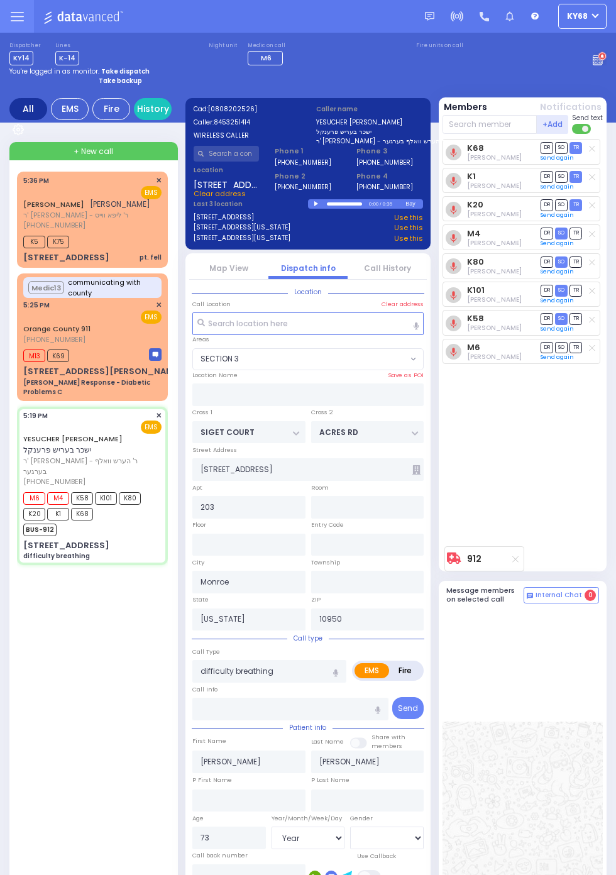
select select "SECTION 3"
select select "Year"
select select "[DEMOGRAPHIC_DATA]"
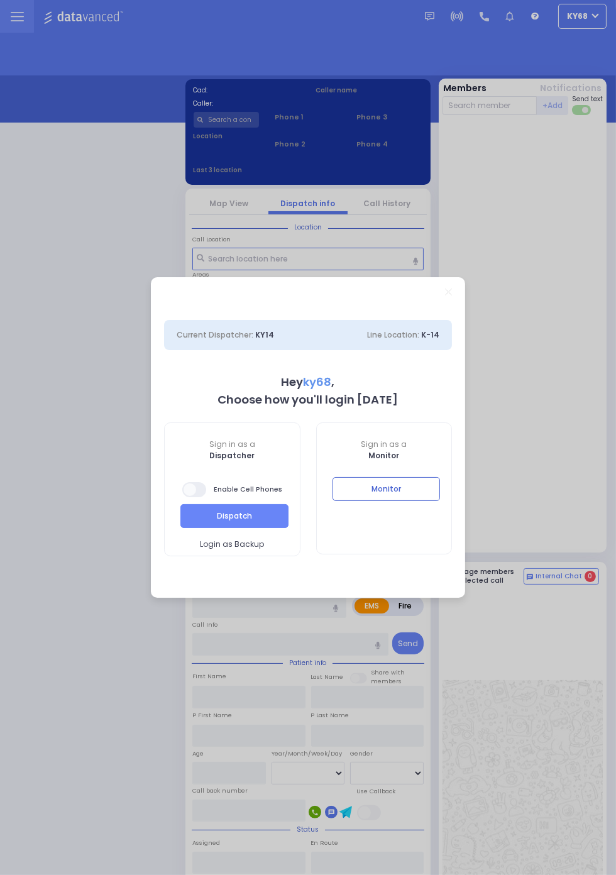
select select "12"
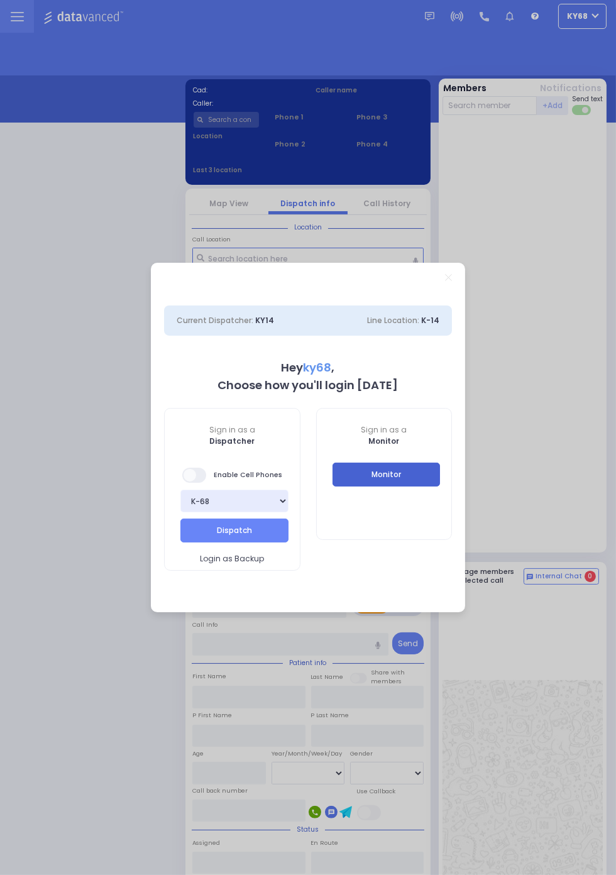
click at [440, 486] on button "Monitor" at bounding box center [386, 474] width 108 height 24
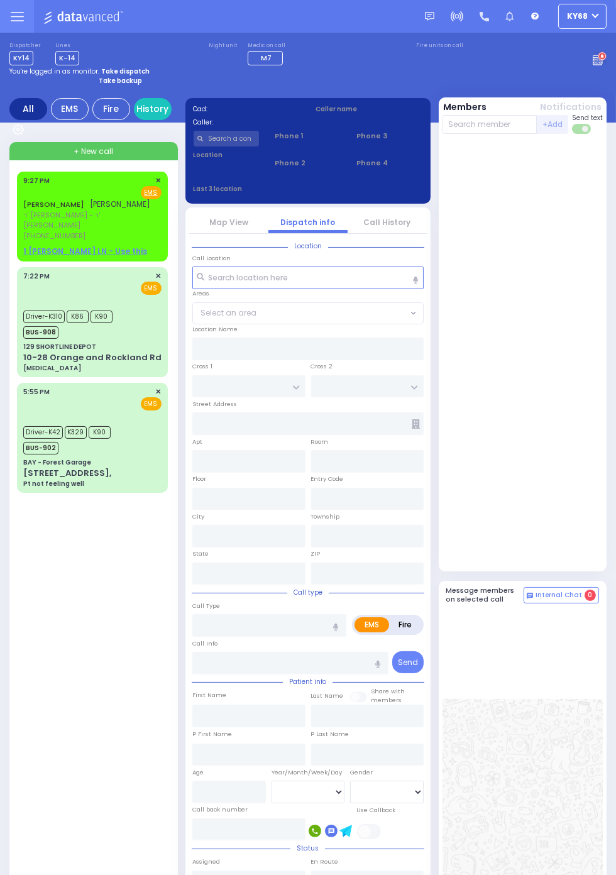
scroll to position [1, 0]
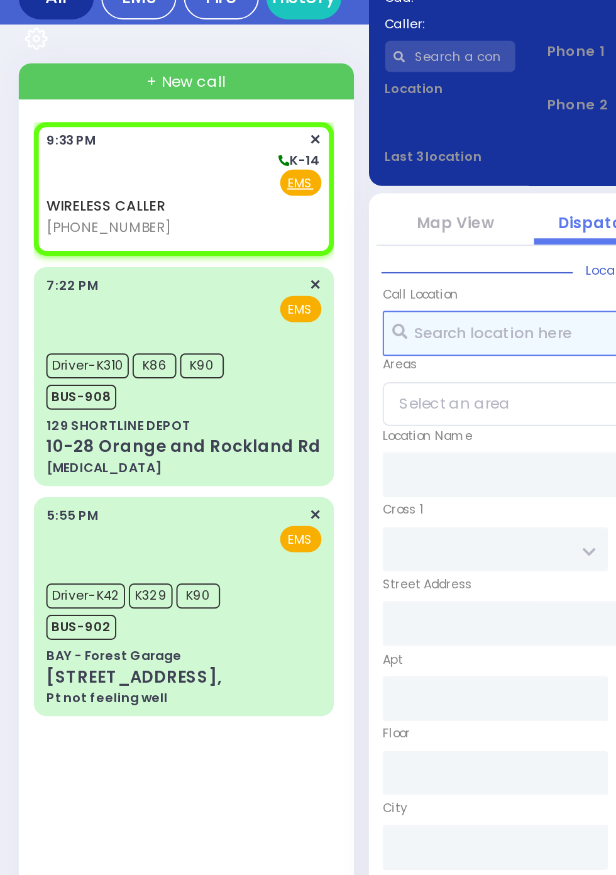
select select
radio input "true"
select select
type input "21:33"
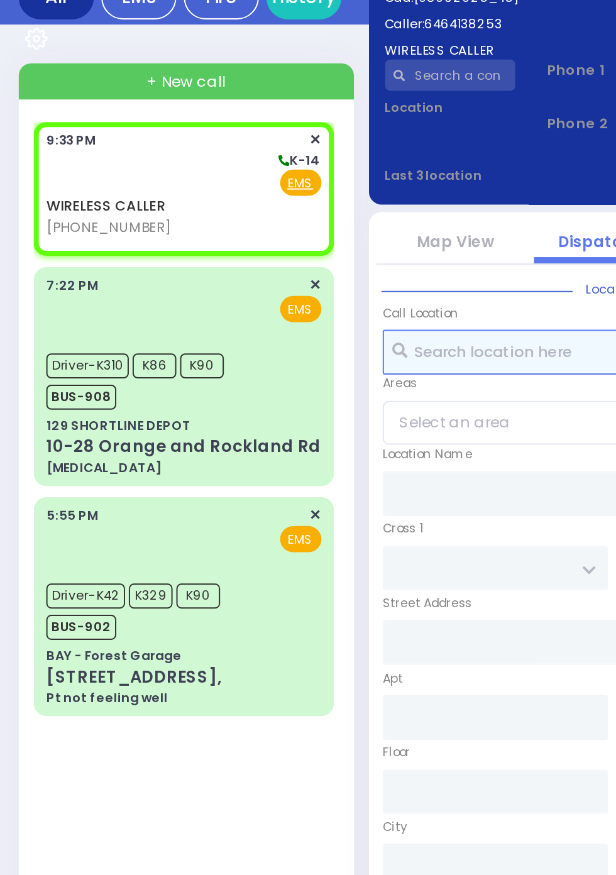
select select
radio input "true"
select select
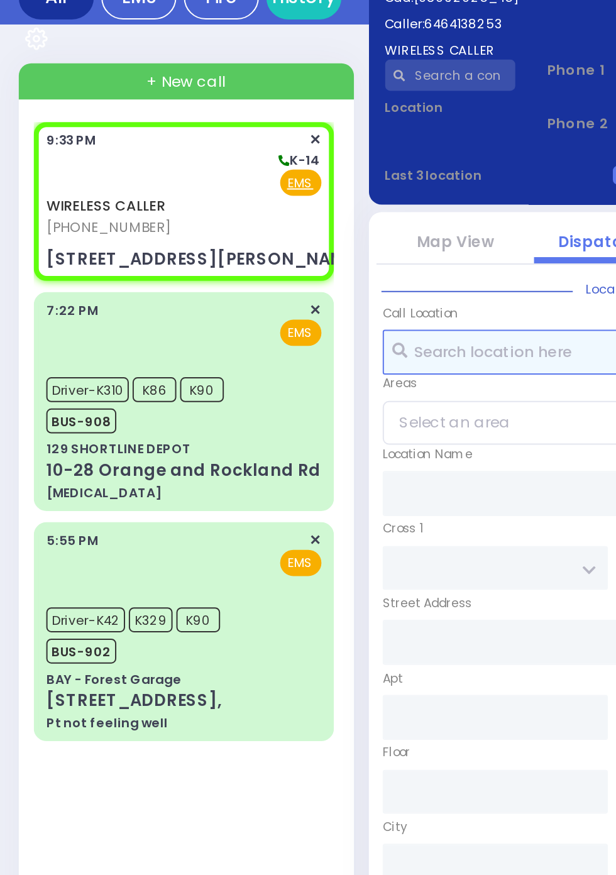
select select
radio input "true"
select select
type input "COLONIAL VILLAGE"
type input "PHEASANT RUN"
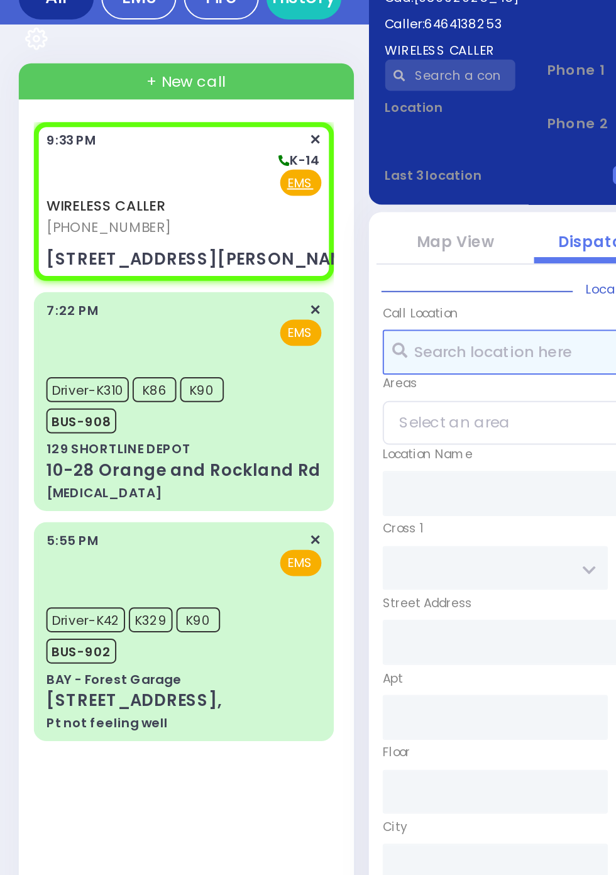
type input "57 Owens Drive"
type input "Woodbury"
type input "New York"
type input "10930"
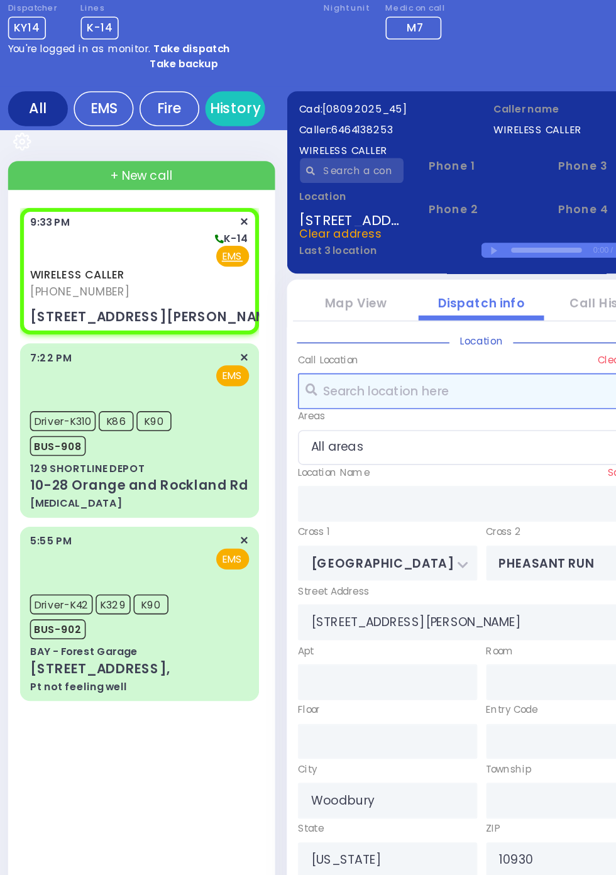
scroll to position [0, 0]
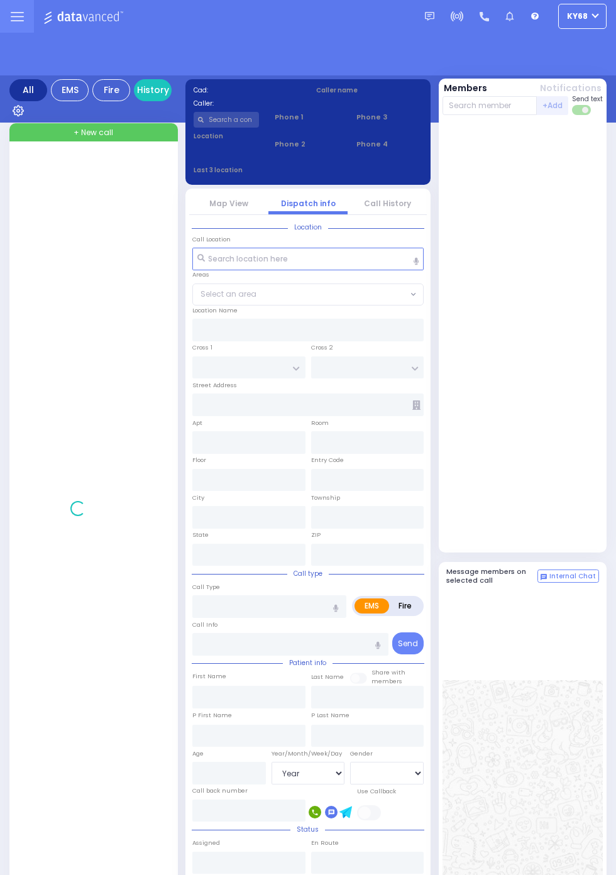
select select "Year"
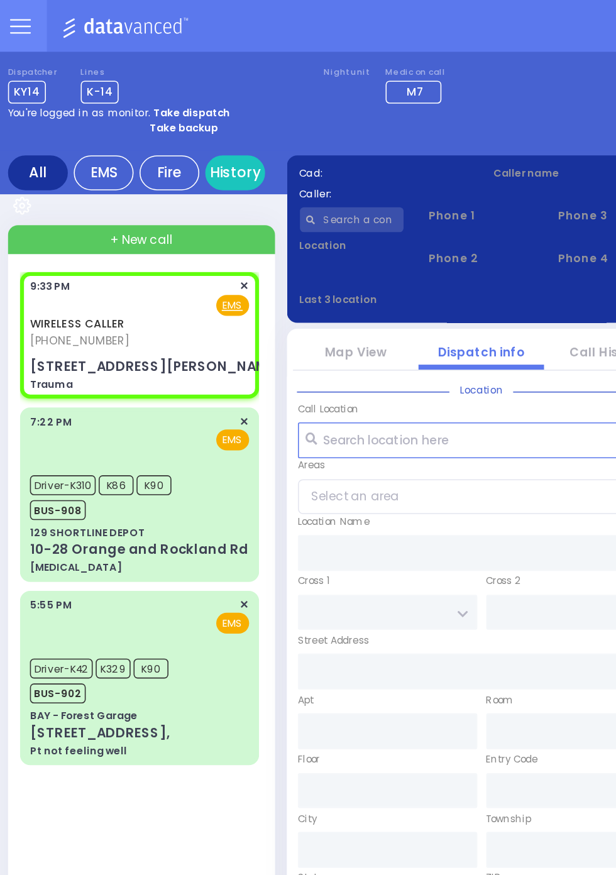
select select
type input "Trauma"
radio input "true"
select select
type input "21:33"
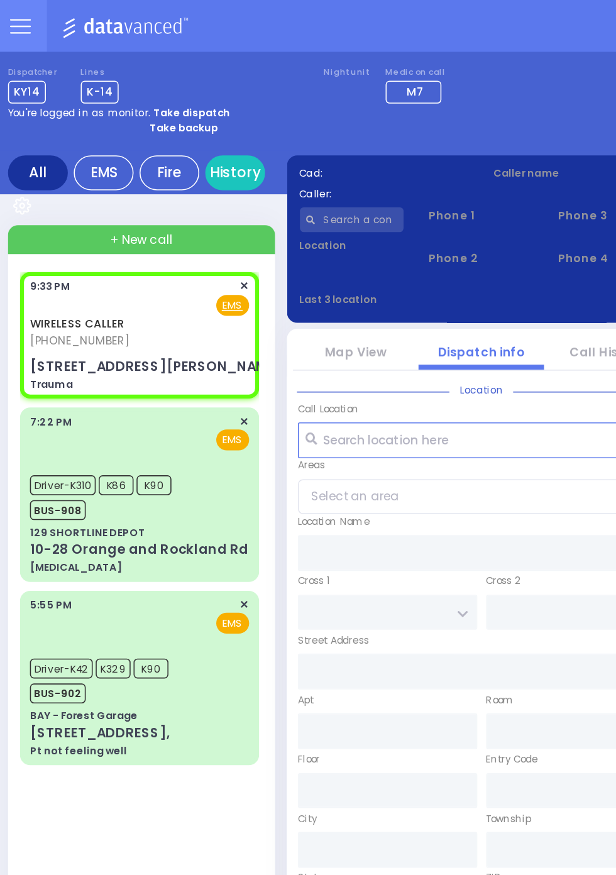
type input "[GEOGRAPHIC_DATA]"
type input "PHEASANT RUN"
type input "[STREET_ADDRESS][PERSON_NAME]"
type input "Woodbury"
type input "[US_STATE]"
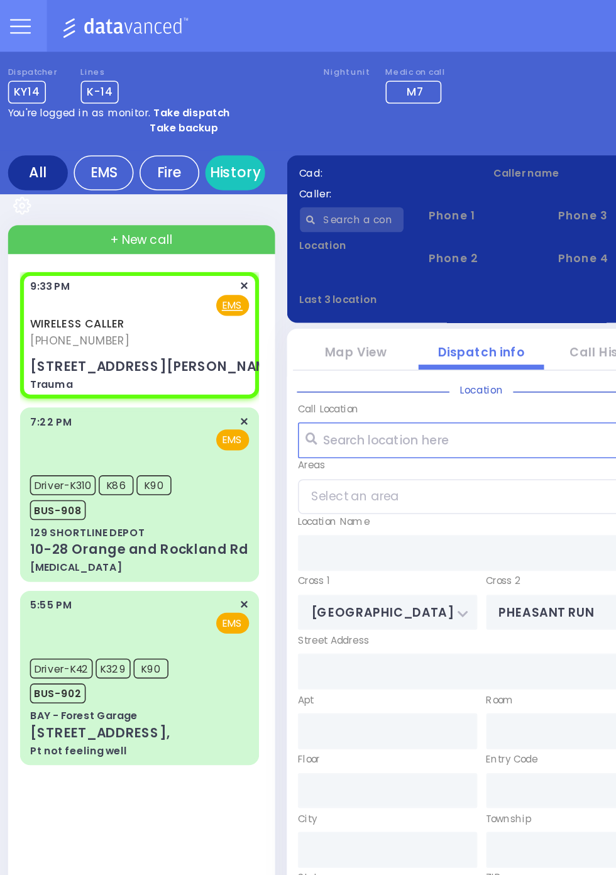
type input "10930"
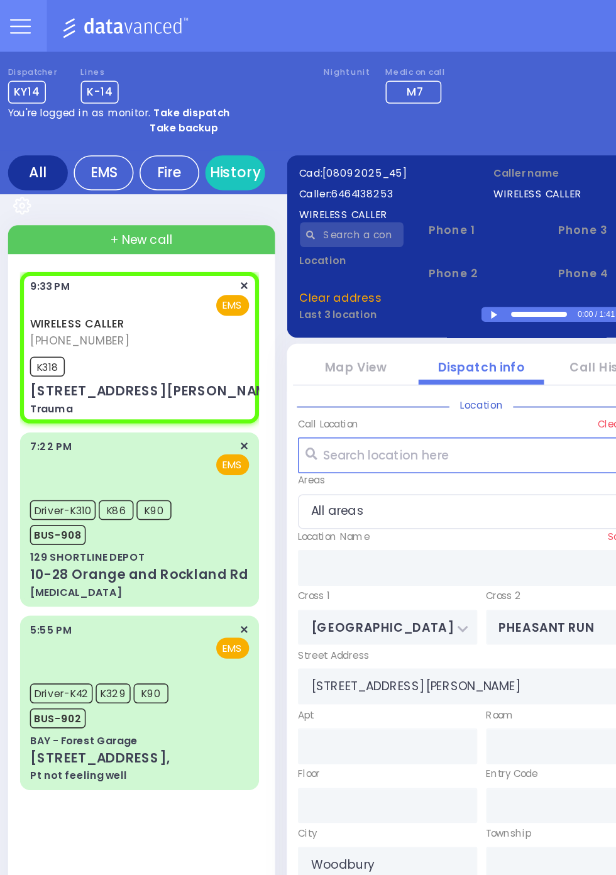
select select
radio input "true"
select select
type input "21:35"
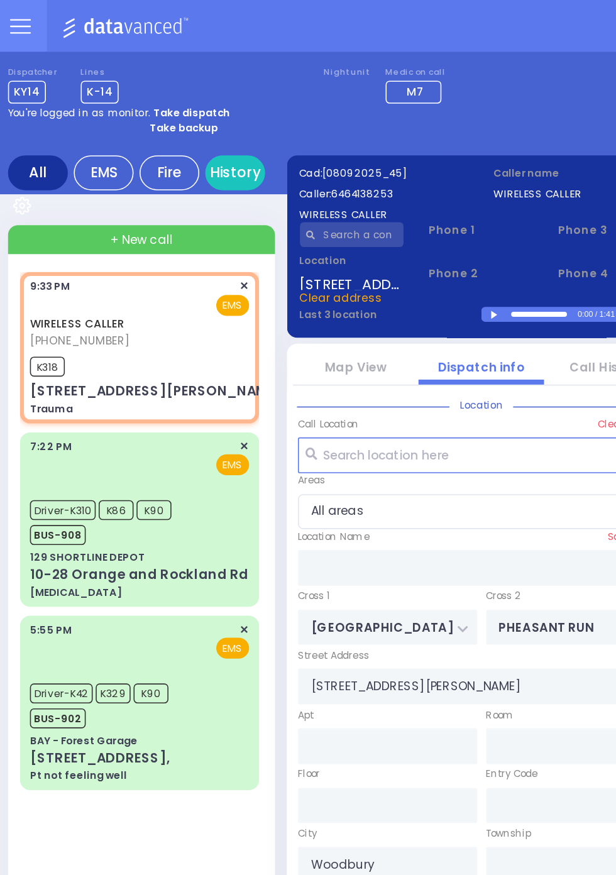
select select
radio input "true"
select select
radio input "true"
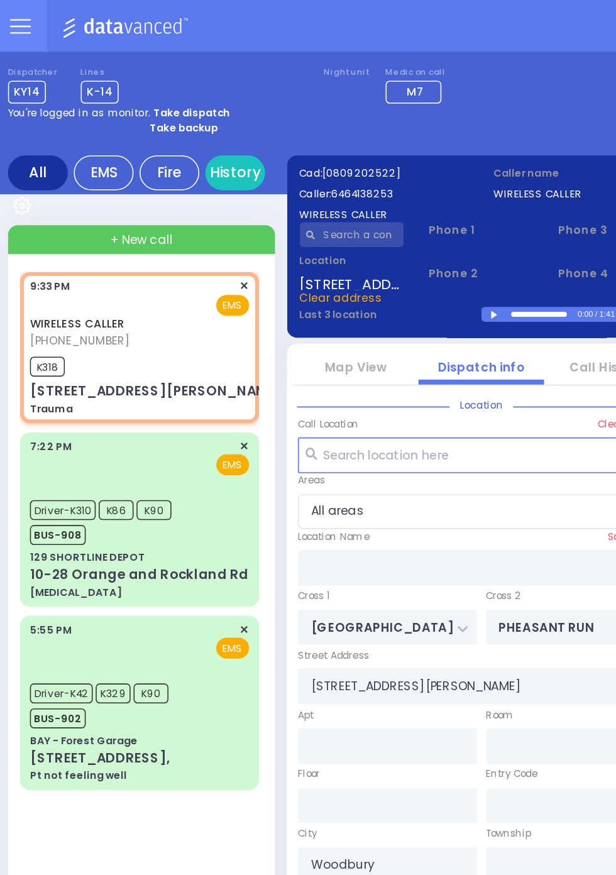
select select
type input "57 Owens Drive d7 d7"
select select
radio input "true"
select select
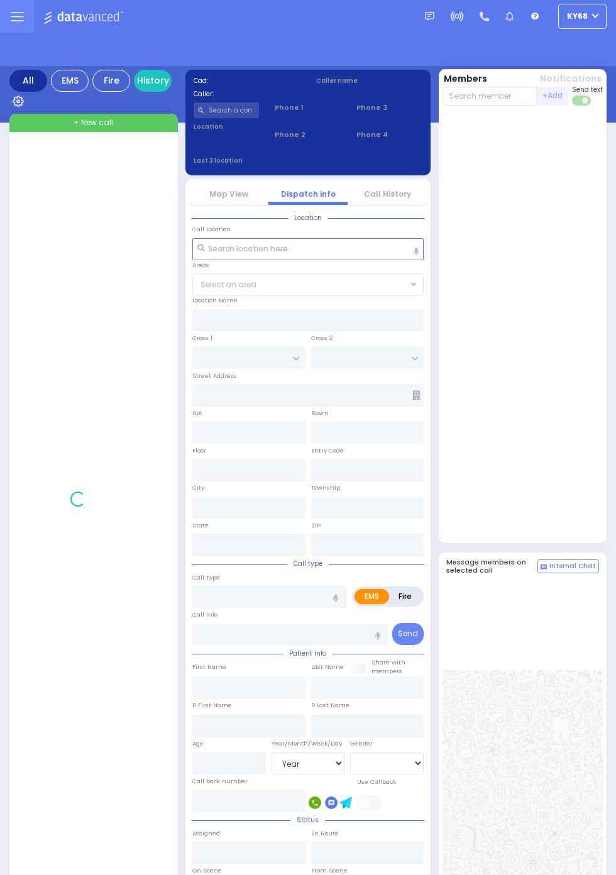
select select "Year"
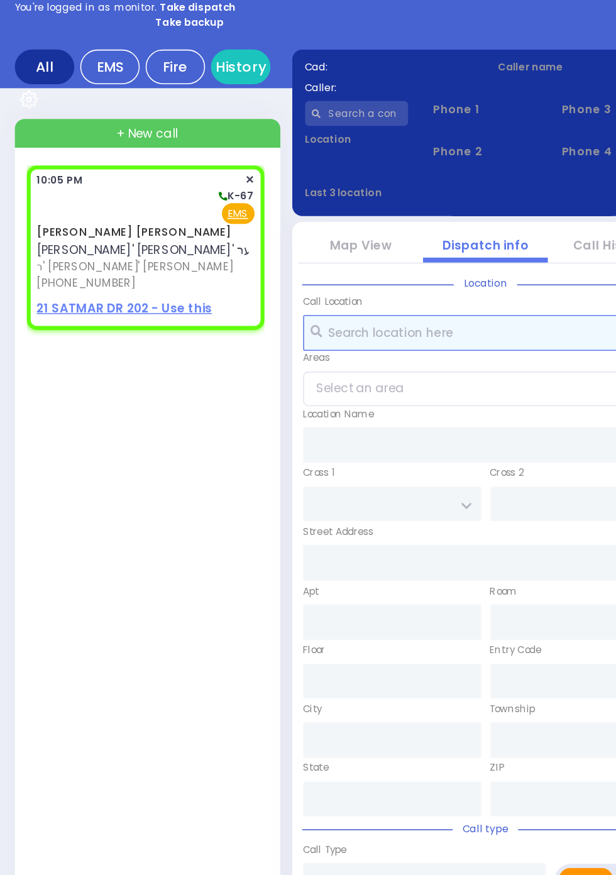
select select
radio input "true"
type input "[PERSON_NAME] [PERSON_NAME]"
type input "BRAVER"
select select
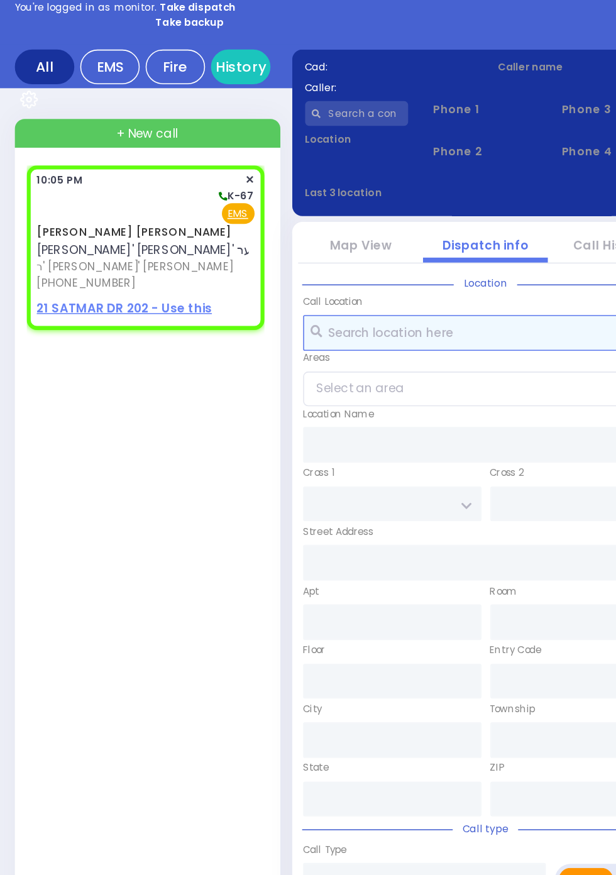
type input "22:05"
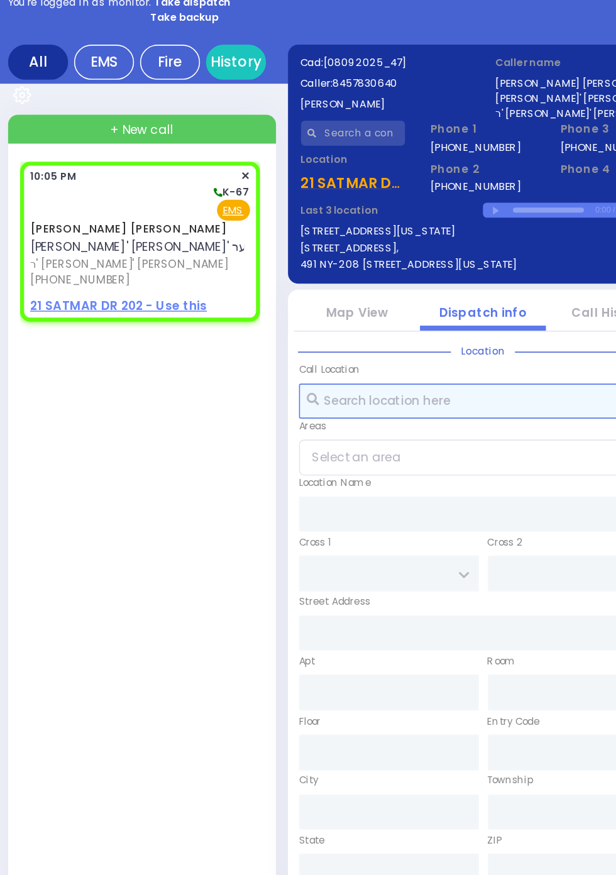
select select
radio input "true"
select select
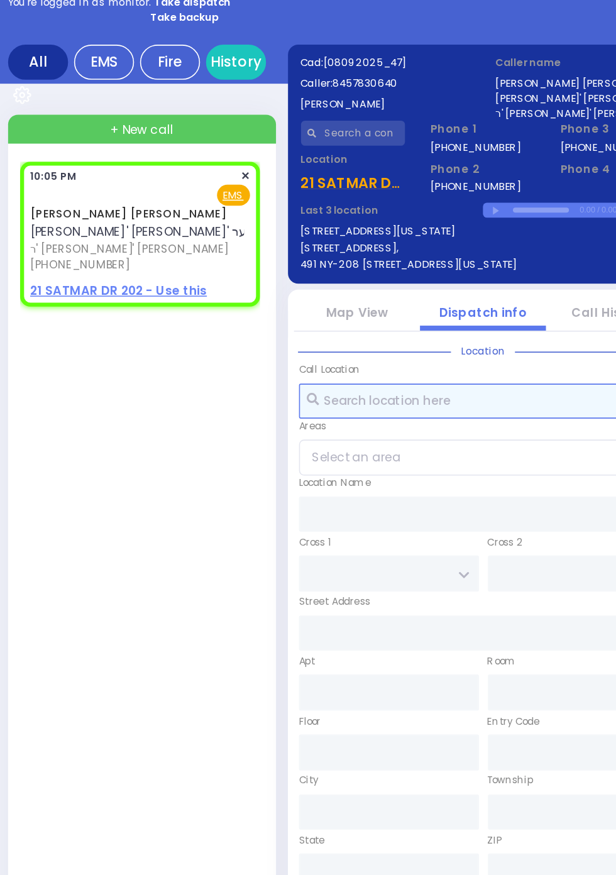
select select
radio input "true"
select select
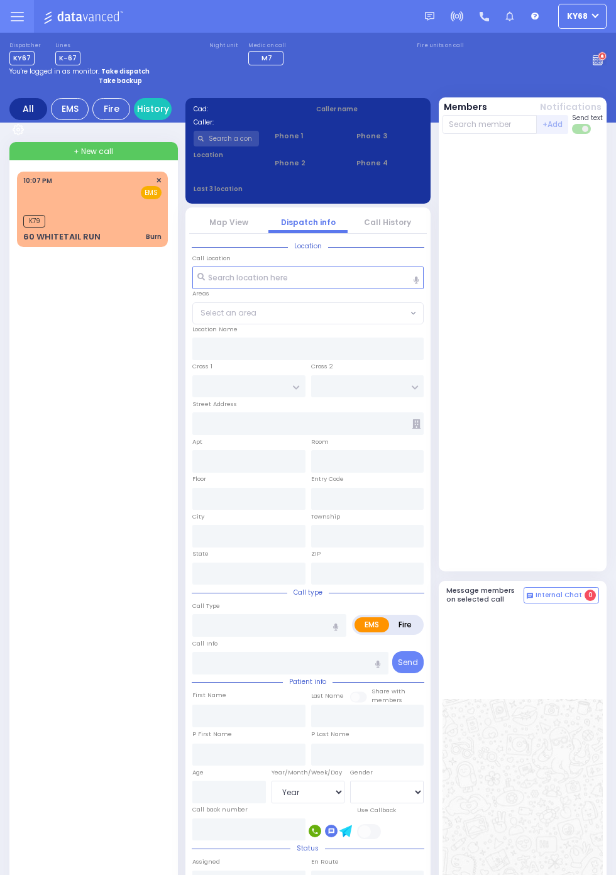
select select "Year"
click at [602, 58] on icon at bounding box center [601, 57] width 3 height 4
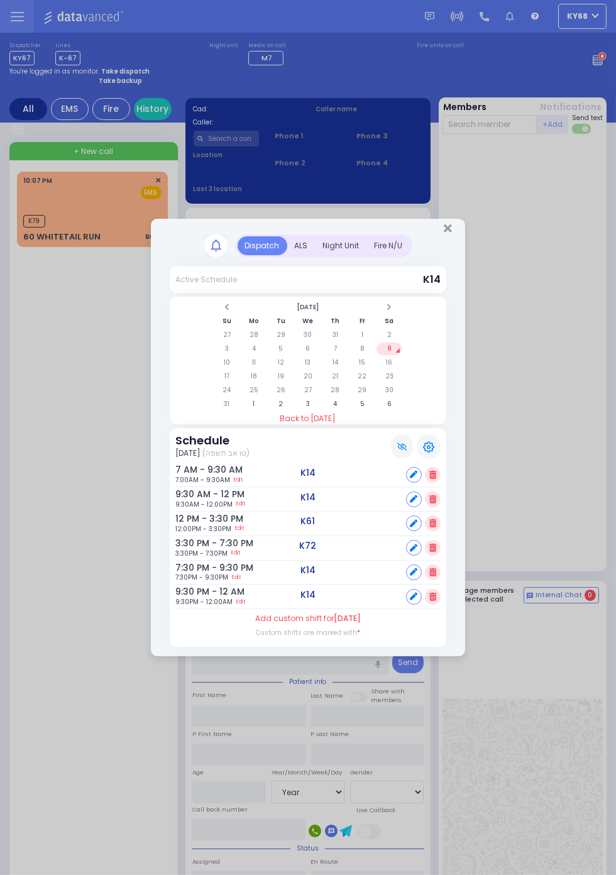
click at [367, 255] on div "Night Unit" at bounding box center [341, 245] width 52 height 19
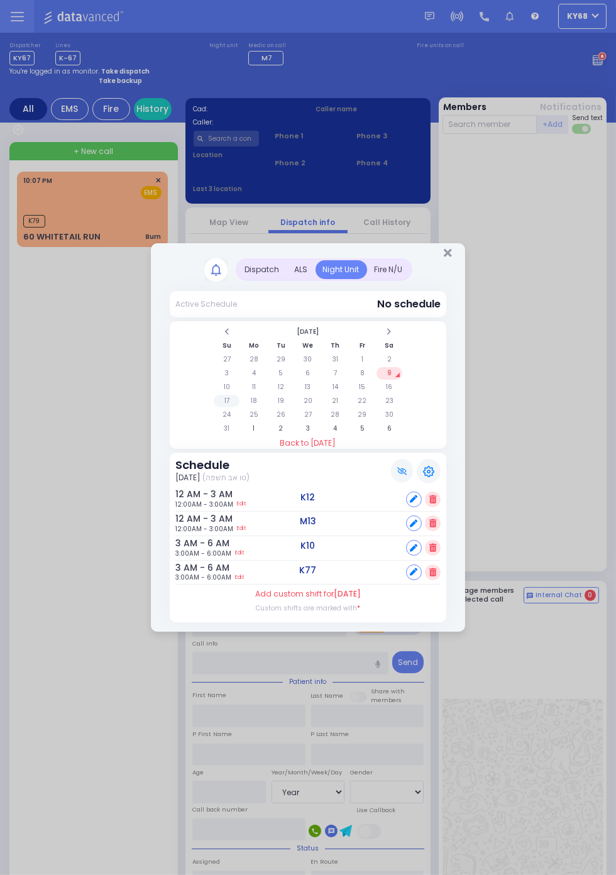
click at [224, 397] on td "17" at bounding box center [227, 401] width 26 height 13
click at [228, 388] on td "10" at bounding box center [227, 387] width 26 height 13
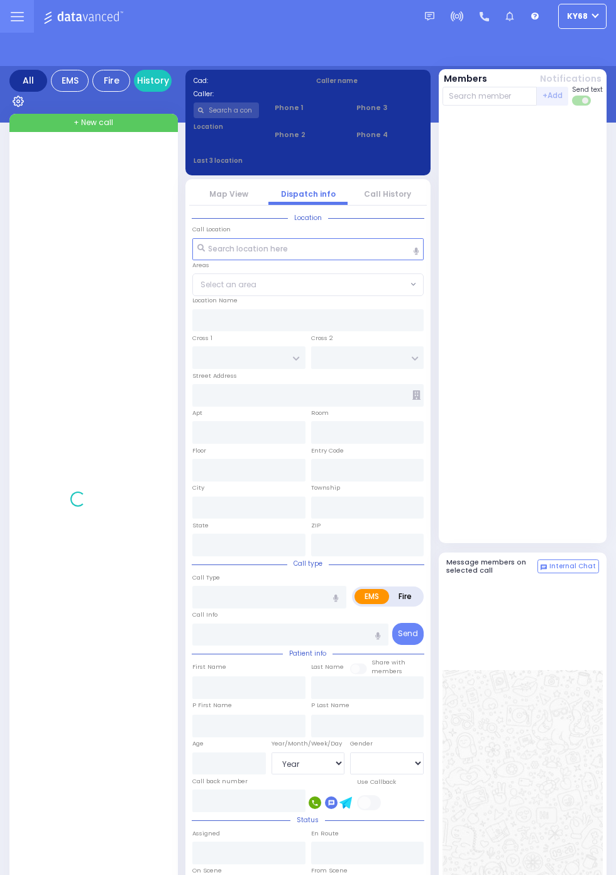
select select "Year"
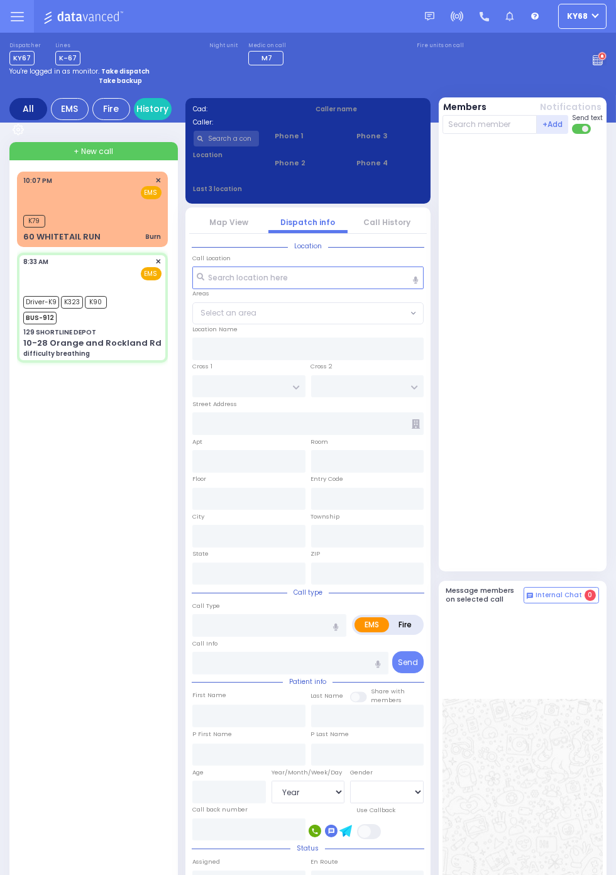
select select
type input "difficulty breathing"
radio input "true"
type input "Elyiah"
type input "[PERSON_NAME]"
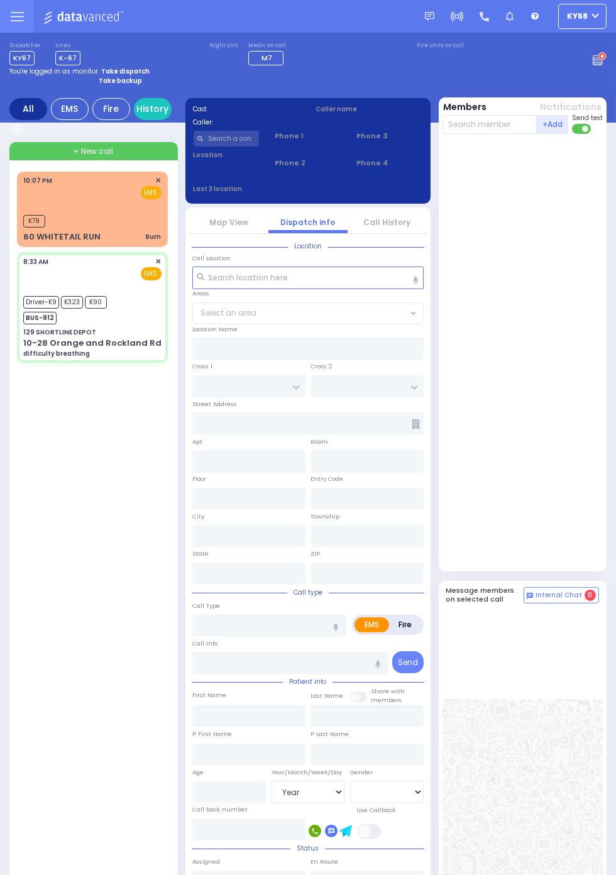
type input "5"
select select "Month"
select select "[DEMOGRAPHIC_DATA]"
type input "08:33"
type input "08:34"
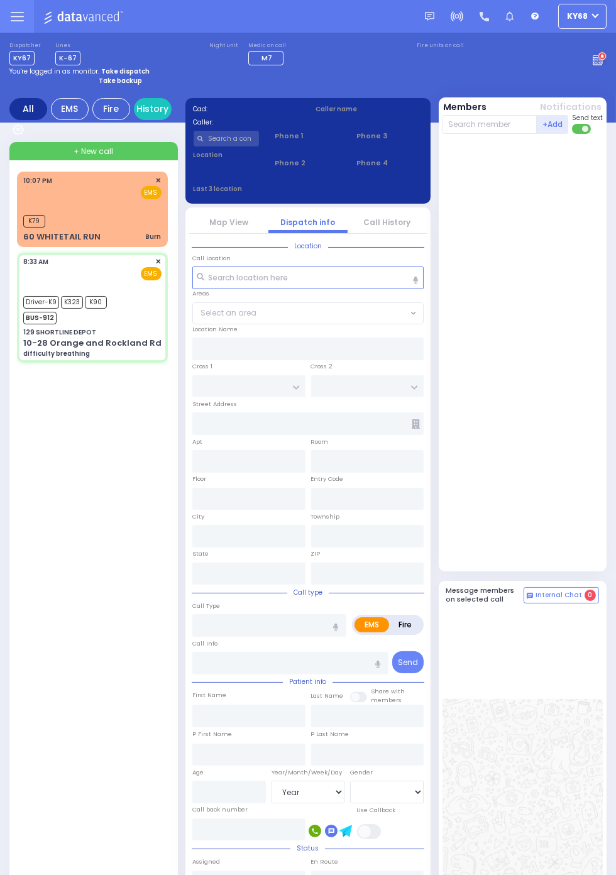
type input "08:50"
type input "08:55"
type input "09:52"
type input "09:55"
type input "[GEOGRAPHIC_DATA]-[PERSON_NAME][GEOGRAPHIC_DATA]"
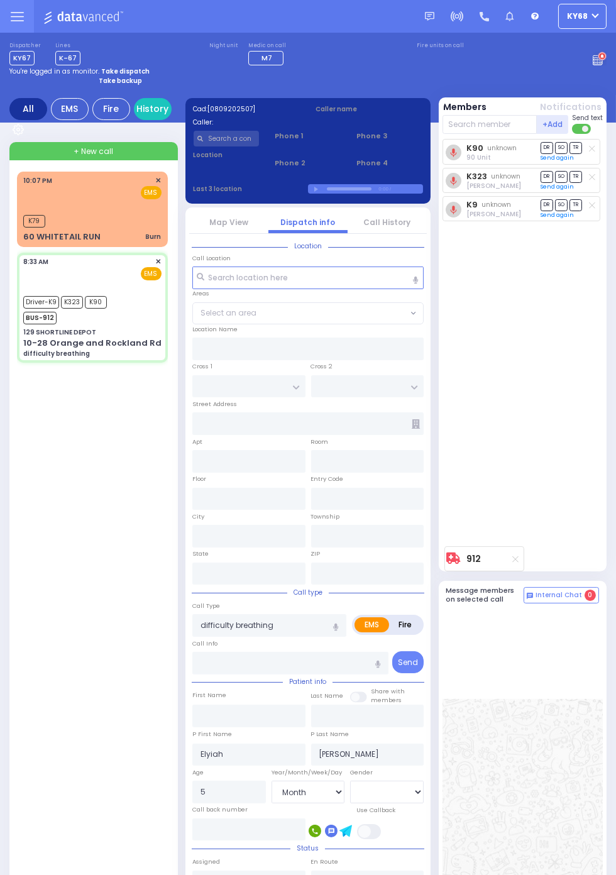
type input "129 SHORTLINE DEPOT"
type input "10-28 Orange and Rockland Rd"
type input "Monroe"
type input "[US_STATE]"
type input "10950"
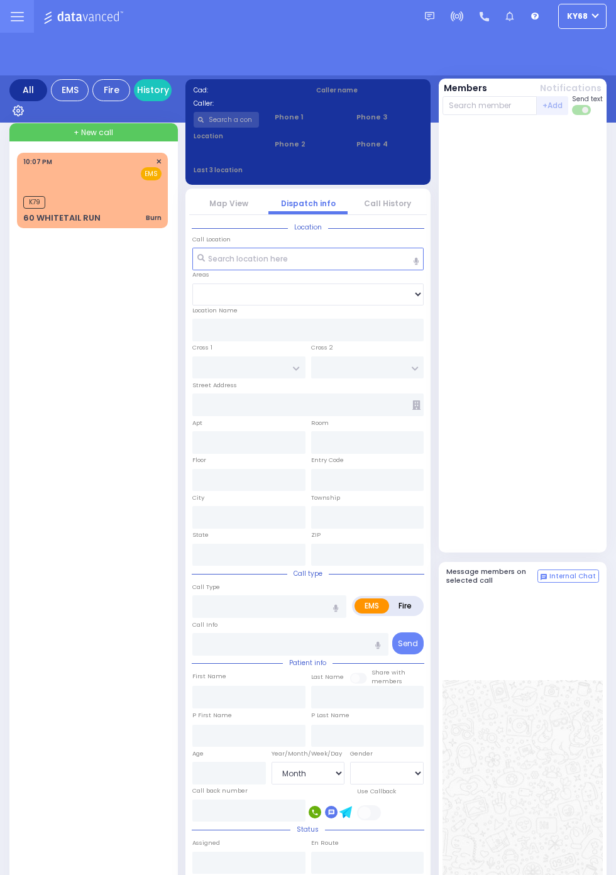
select select "Month"
select select "[DEMOGRAPHIC_DATA]"
